Goal: Task Accomplishment & Management: Use online tool/utility

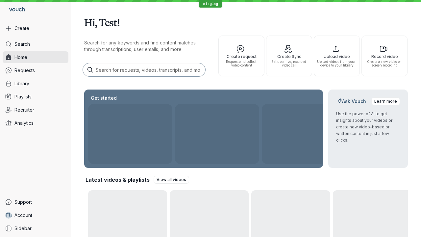
click at [36, 28] on button "Create" at bounding box center [36, 28] width 66 height 12
